Goal: Transaction & Acquisition: Purchase product/service

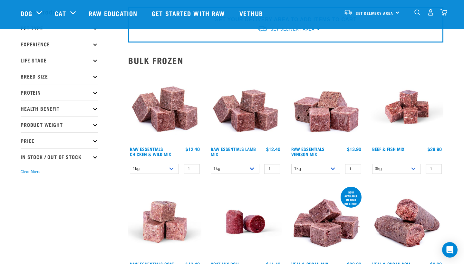
scroll to position [26, 0]
click at [315, 150] on link "Raw Essentials Venison Mix" at bounding box center [307, 151] width 33 height 7
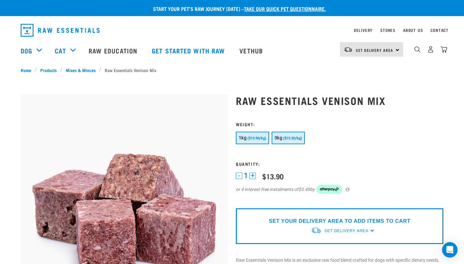
click at [298, 137] on span "($13.30/kg)" at bounding box center [292, 138] width 19 height 4
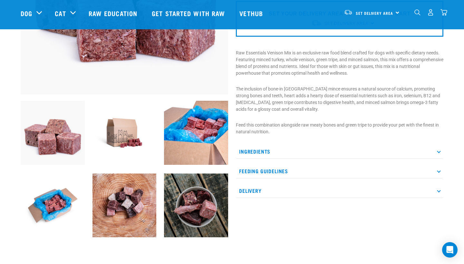
scroll to position [160, 0]
click at [362, 148] on p "Ingredients" at bounding box center [339, 151] width 207 height 14
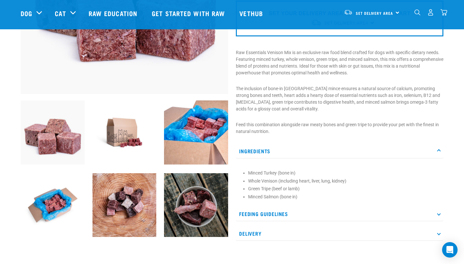
click at [362, 148] on p "Ingredients" at bounding box center [339, 151] width 207 height 14
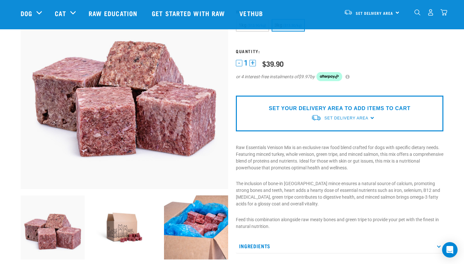
scroll to position [65, 0]
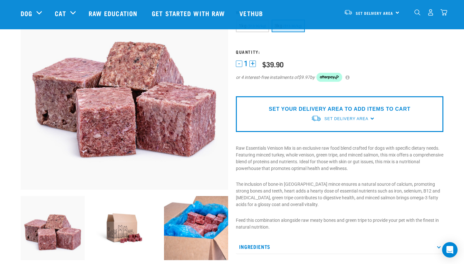
click at [368, 119] on div "SET YOUR DELIVERY AREA TO ADD ITEMS TO CART Set Delivery Area North Island Sout…" at bounding box center [339, 114] width 207 height 36
click at [371, 119] on div "SET YOUR DELIVERY AREA TO ADD ITEMS TO CART Set Delivery Area North Island Sout…" at bounding box center [339, 114] width 207 height 36
click at [364, 118] on span "Set Delivery Area" at bounding box center [346, 119] width 44 height 5
click at [335, 130] on link "[GEOGRAPHIC_DATA]" at bounding box center [343, 134] width 64 height 11
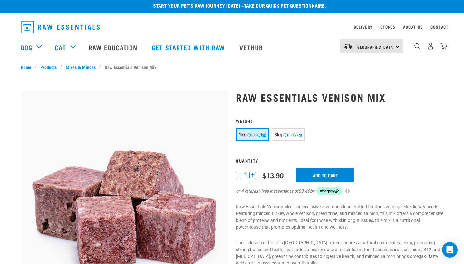
scroll to position [3, 0]
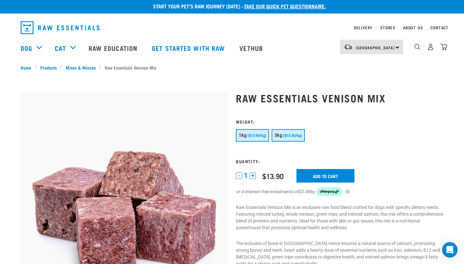
click at [294, 132] on button "3kg ($13.30/kg)" at bounding box center [288, 135] width 33 height 13
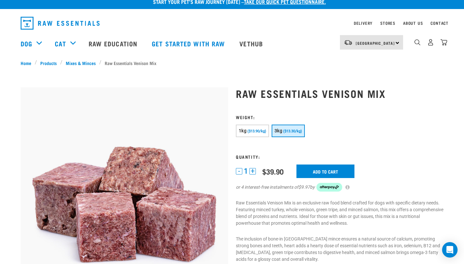
scroll to position [7, 0]
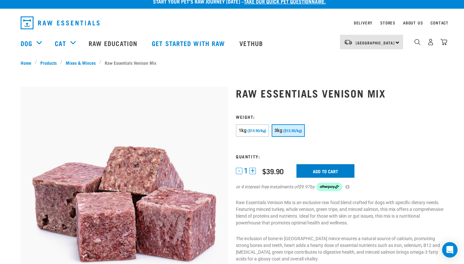
click at [332, 171] on input "Add to cart" at bounding box center [325, 171] width 58 height 14
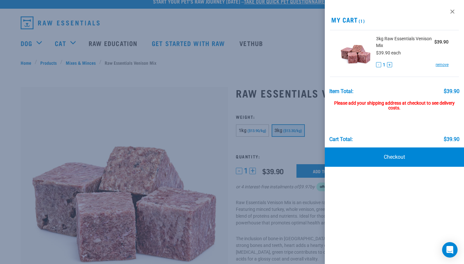
click at [172, 109] on div at bounding box center [232, 132] width 464 height 264
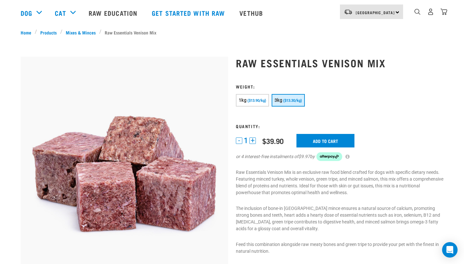
scroll to position [0, 0]
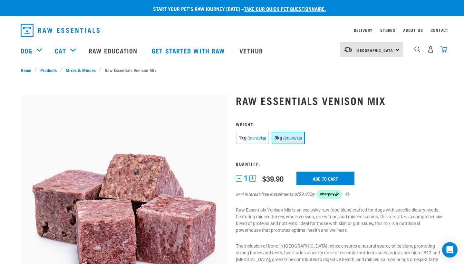
click at [443, 50] on img "dropdown navigation" at bounding box center [443, 49] width 7 height 7
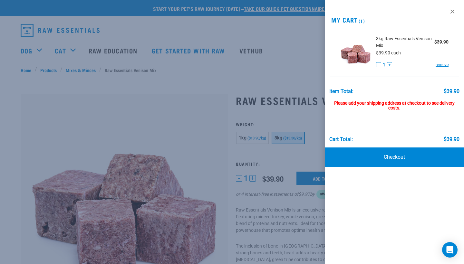
click at [300, 69] on div at bounding box center [232, 132] width 464 height 264
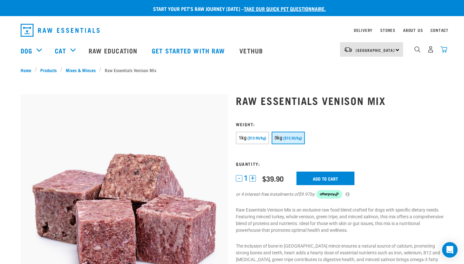
click at [445, 50] on img "dropdown navigation" at bounding box center [443, 49] width 7 height 7
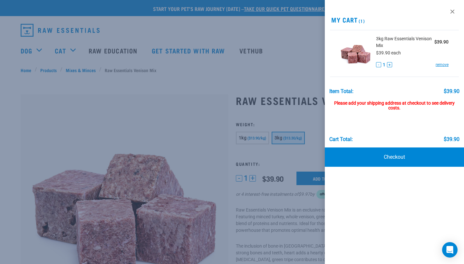
click at [445, 50] on div "$39.90 each" at bounding box center [412, 53] width 72 height 8
click at [288, 76] on div at bounding box center [232, 132] width 464 height 264
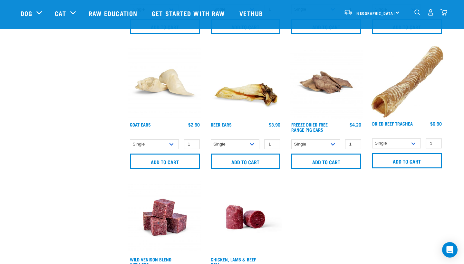
scroll to position [792, 0]
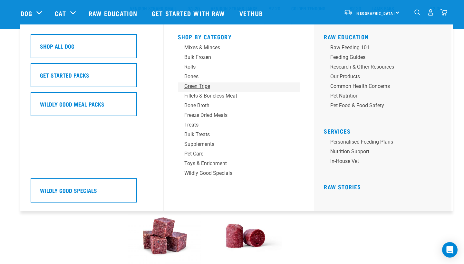
click at [188, 86] on div "Green Tripe" at bounding box center [234, 86] width 100 height 8
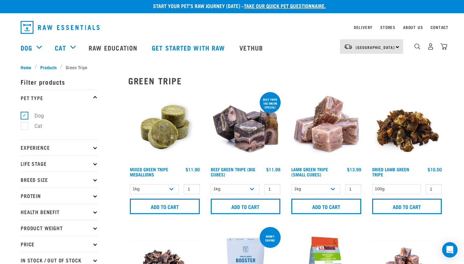
scroll to position [5, 0]
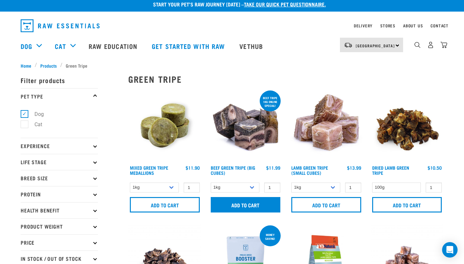
click at [230, 205] on input "Add to cart" at bounding box center [246, 204] width 70 height 15
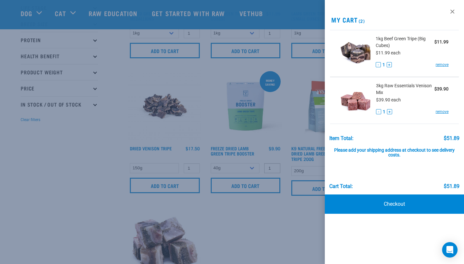
scroll to position [111, 0]
click at [304, 221] on div at bounding box center [232, 132] width 464 height 264
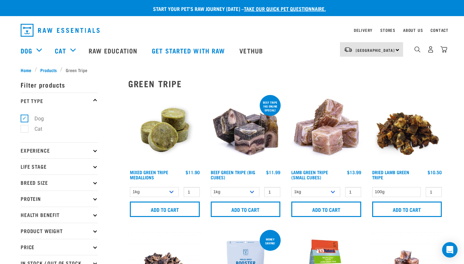
scroll to position [0, 0]
click at [445, 53] on img "dropdown navigation" at bounding box center [443, 49] width 7 height 7
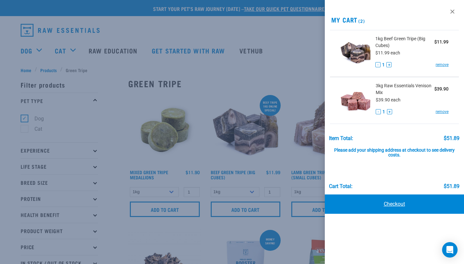
click at [381, 201] on link "Checkout" at bounding box center [394, 204] width 139 height 19
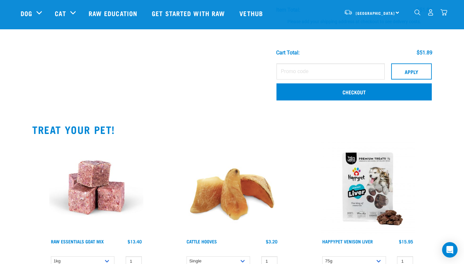
scroll to position [146, 0]
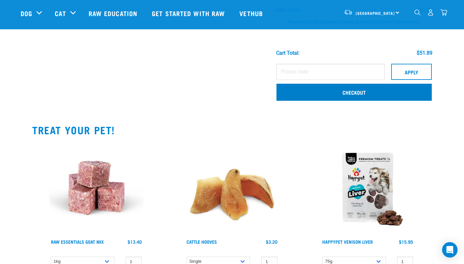
click at [304, 90] on link "Checkout" at bounding box center [353, 92] width 155 height 17
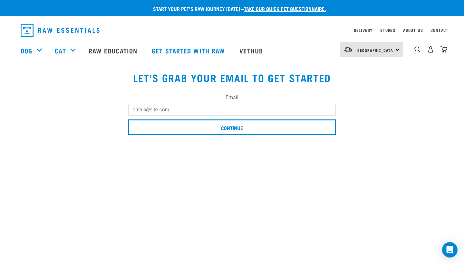
click at [241, 110] on input "Email" at bounding box center [231, 110] width 207 height 12
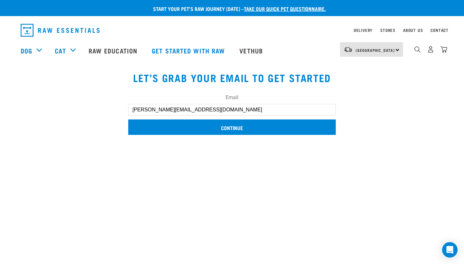
type input "[PERSON_NAME][EMAIL_ADDRESS][DOMAIN_NAME]"
click at [212, 129] on input "Continue" at bounding box center [231, 126] width 207 height 15
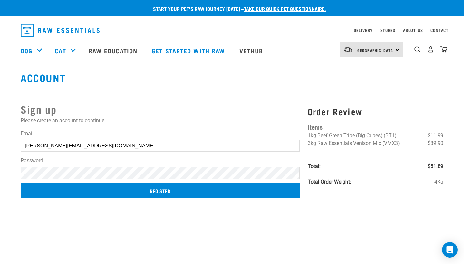
click at [130, 190] on input "Register" at bounding box center [160, 190] width 279 height 15
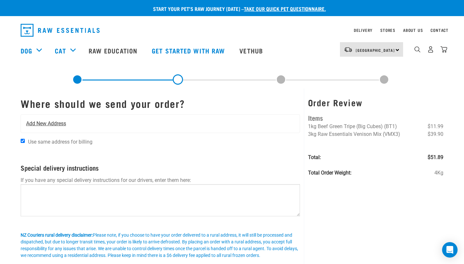
click at [56, 123] on span "Add New Address" at bounding box center [46, 124] width 40 height 8
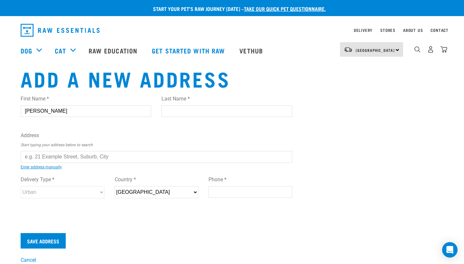
type input "Edward"
type input "Farrant"
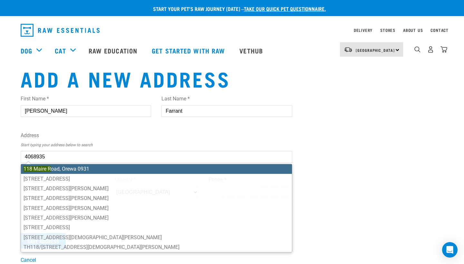
click at [50, 169] on li "118 Maire R oad, Orewa 0931" at bounding box center [156, 169] width 271 height 10
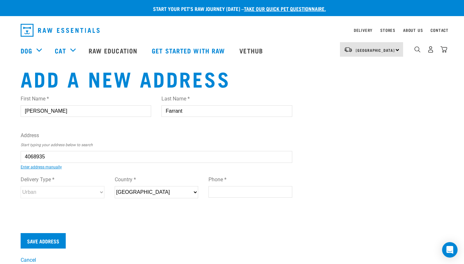
type input "118 Maire Road, Orewa 0931"
type input "[STREET_ADDRESS]"
type input "Orewa"
type input "Auckland"
select select "AUK"
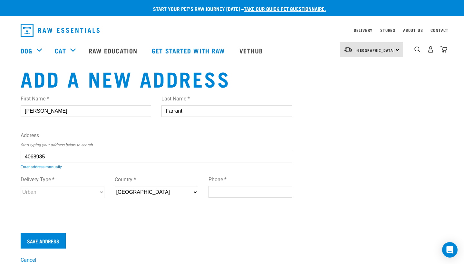
type input "0931"
select select "Urban"
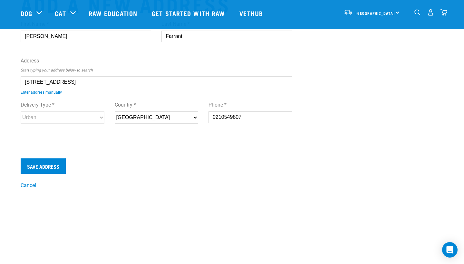
scroll to position [34, 0]
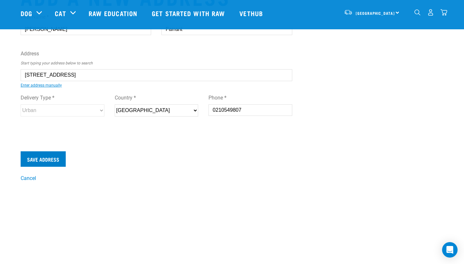
type input "0210549807"
click at [46, 166] on input "Save Address" at bounding box center [43, 158] width 45 height 15
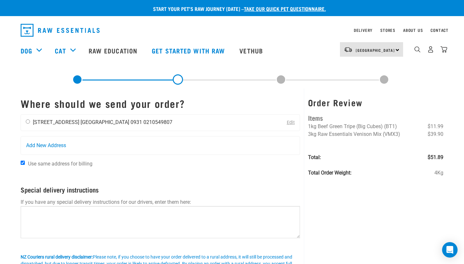
click at [26, 122] on input "radio" at bounding box center [28, 121] width 4 height 4
radio input "true"
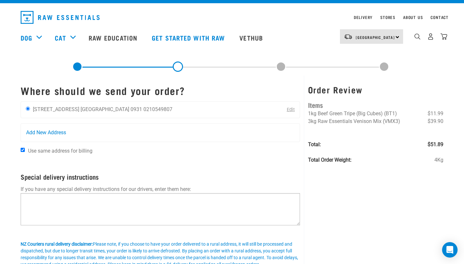
scroll to position [13, 0]
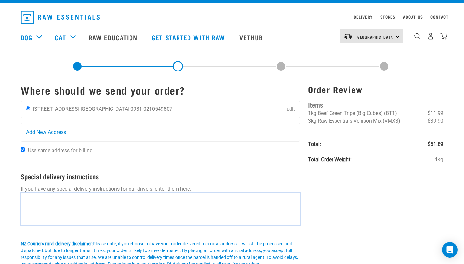
click at [84, 202] on textarea at bounding box center [160, 209] width 279 height 32
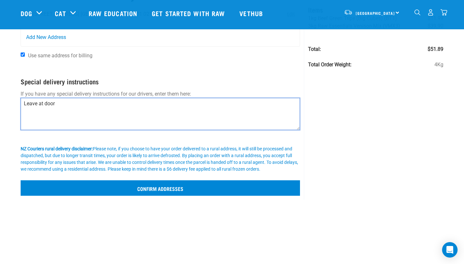
scroll to position [62, 0]
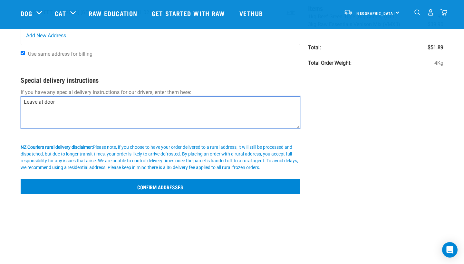
type textarea "Leave at door"
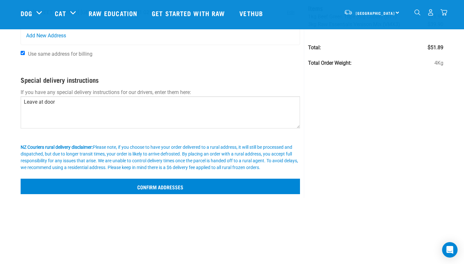
click at [170, 185] on input "Confirm addresses" at bounding box center [160, 186] width 279 height 15
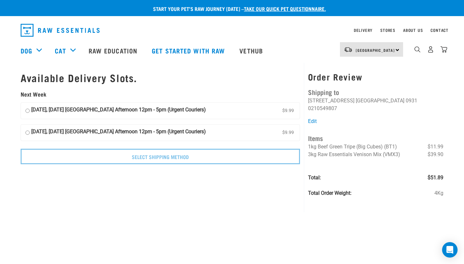
click at [29, 109] on label "[DATE], [DATE] [GEOGRAPHIC_DATA] Afternoon 12pm - 5pm (Urgent Couriers) $9.99" at bounding box center [160, 111] width 279 height 16
click at [29, 109] on input "[DATE], [DATE] [GEOGRAPHIC_DATA] Afternoon 12pm - 5pm (Urgent Couriers) $9.99" at bounding box center [27, 111] width 4 height 10
radio input "true"
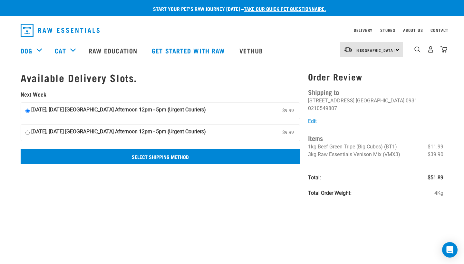
click at [142, 157] on input "Select Shipping Method" at bounding box center [160, 156] width 279 height 15
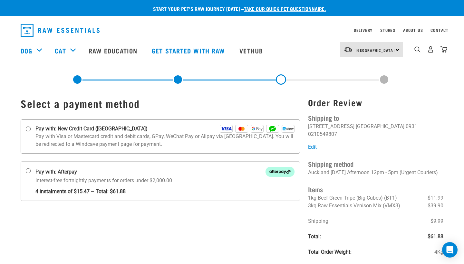
click at [28, 129] on input "Pay with: New Credit Card ([GEOGRAPHIC_DATA])" at bounding box center [28, 129] width 5 height 5
radio input "true"
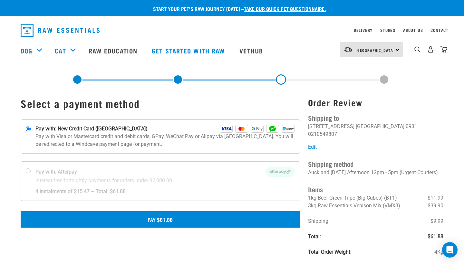
click at [194, 219] on button "Pay $61.88" at bounding box center [160, 219] width 279 height 16
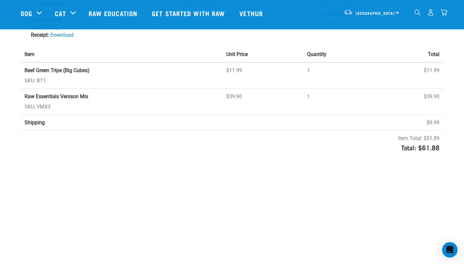
scroll to position [85, 0]
